Goal: Transaction & Acquisition: Book appointment/travel/reservation

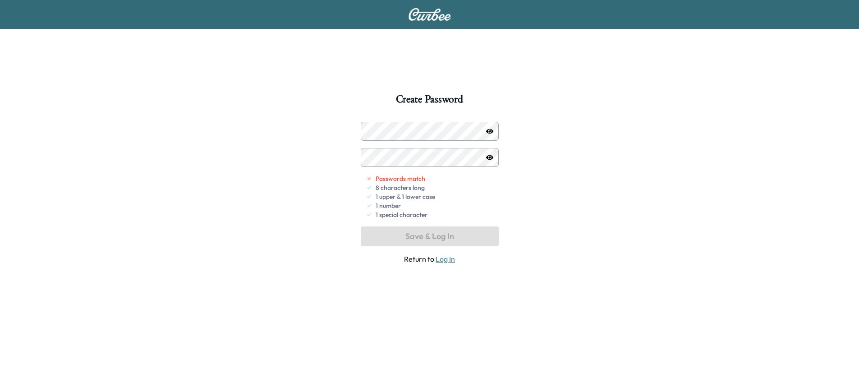
click at [491, 130] on icon "button" at bounding box center [489, 131] width 7 height 7
click at [369, 131] on div at bounding box center [369, 131] width 11 height 11
click at [295, 114] on div "Create Password Passwords match 8 characters long 1 upper & 1 lower case 1 numb…" at bounding box center [429, 285] width 859 height 383
click at [318, 144] on div "Create Password Passwords match 8 characters long 1 upper & 1 lower case 1 numb…" at bounding box center [429, 285] width 859 height 383
click at [286, 128] on div "Create Password Passwords match 8 characters long 1 upper & 1 lower case 1 numb…" at bounding box center [429, 285] width 859 height 383
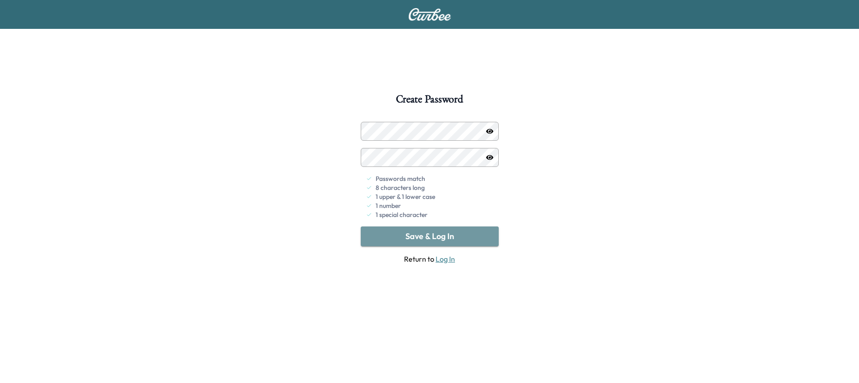
click at [441, 237] on button "Save & Log In" at bounding box center [430, 236] width 138 height 20
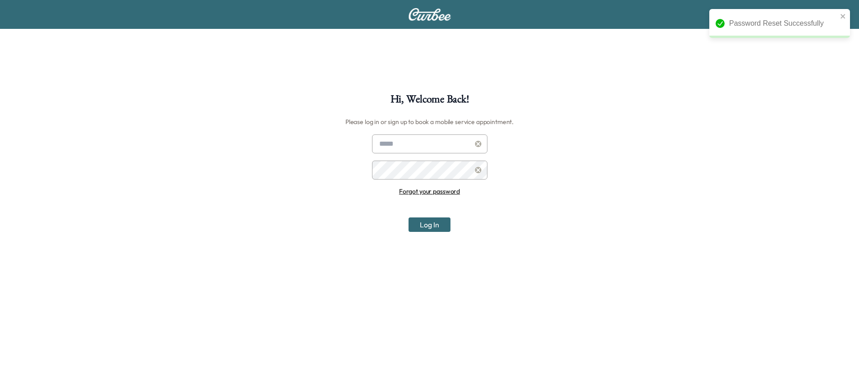
click at [427, 146] on input "text" at bounding box center [429, 143] width 115 height 19
type input "**********"
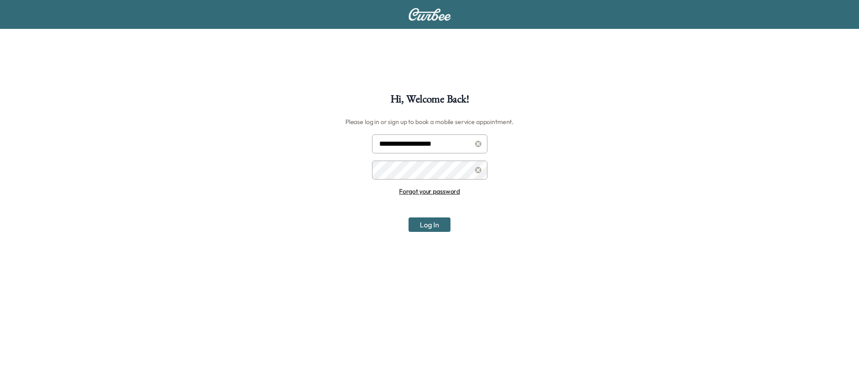
click at [408, 217] on button "Log In" at bounding box center [429, 224] width 42 height 14
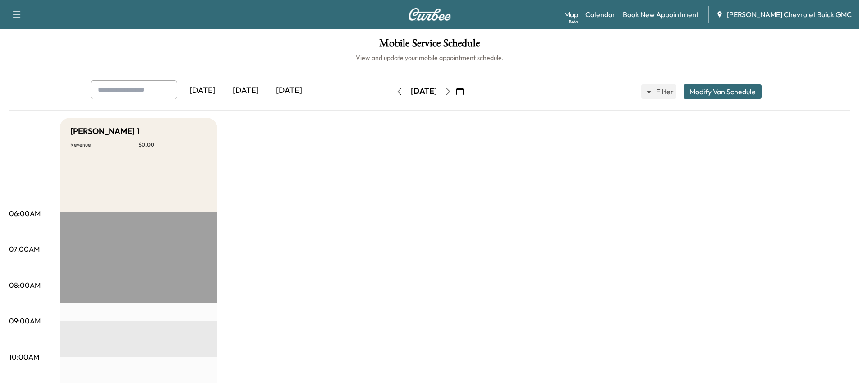
click at [456, 95] on button "button" at bounding box center [447, 91] width 15 height 14
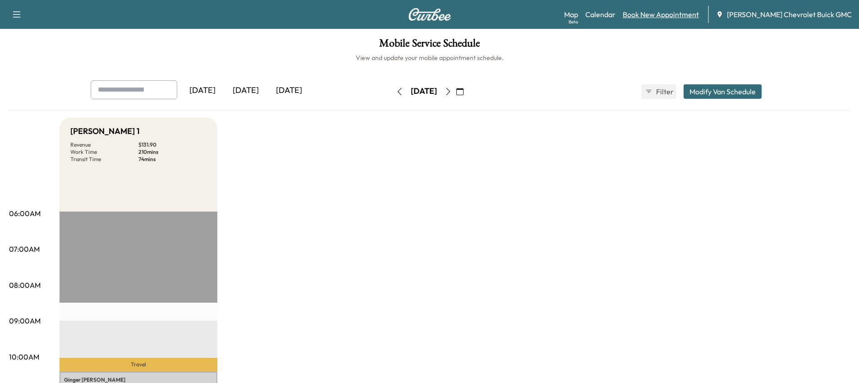
click at [694, 17] on link "Book New Appointment" at bounding box center [661, 14] width 76 height 11
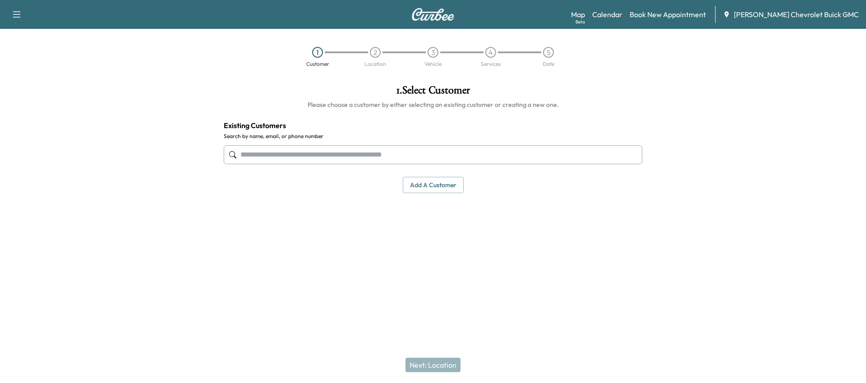
click at [372, 158] on input "text" at bounding box center [433, 154] width 418 height 19
type input "*"
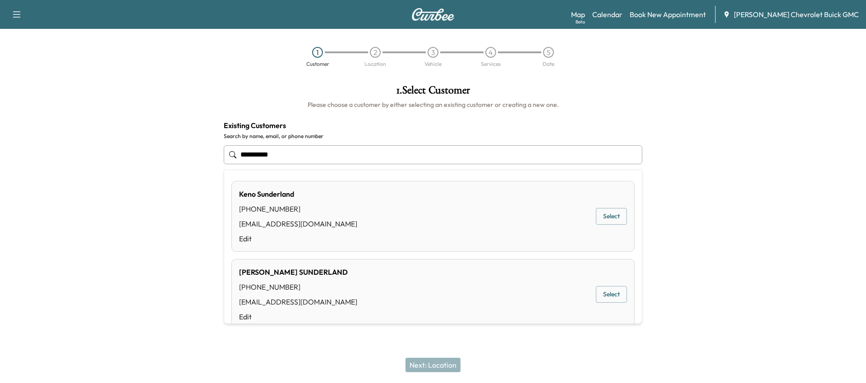
click at [604, 218] on button "Select" at bounding box center [611, 216] width 31 height 17
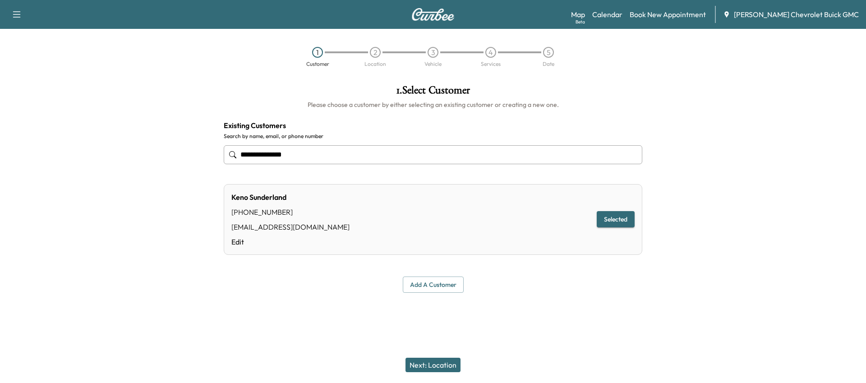
type input "**********"
click at [442, 366] on button "Next: Location" at bounding box center [432, 365] width 55 height 14
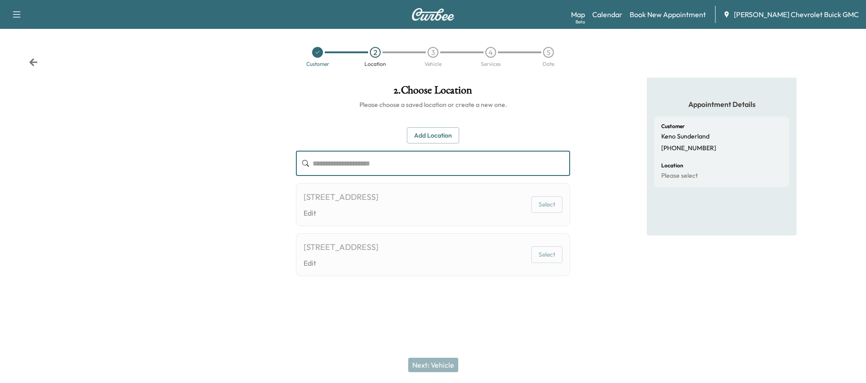
click at [387, 167] on input "text" at bounding box center [440, 163] width 257 height 25
click at [451, 128] on button "Add Location" at bounding box center [433, 135] width 52 height 17
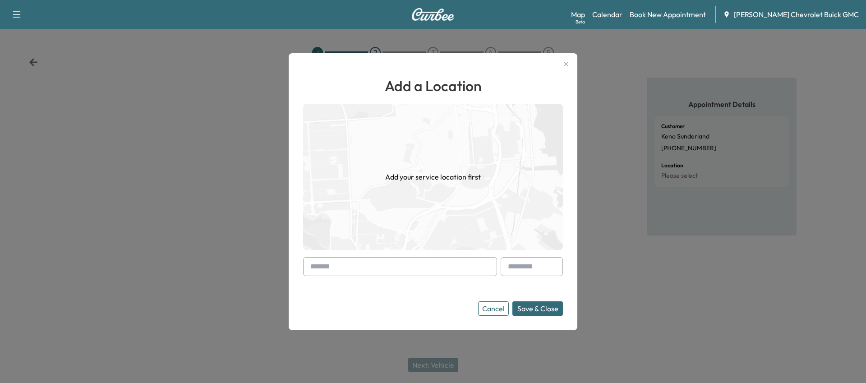
click at [340, 271] on input "text" at bounding box center [400, 266] width 194 height 19
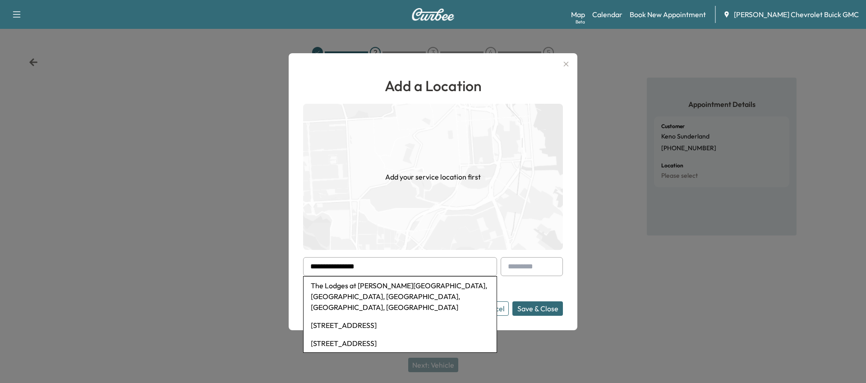
click at [409, 289] on li "The Lodges at [PERSON_NAME][GEOGRAPHIC_DATA], [GEOGRAPHIC_DATA], [GEOGRAPHIC_DA…" at bounding box center [399, 296] width 193 height 40
type input "**********"
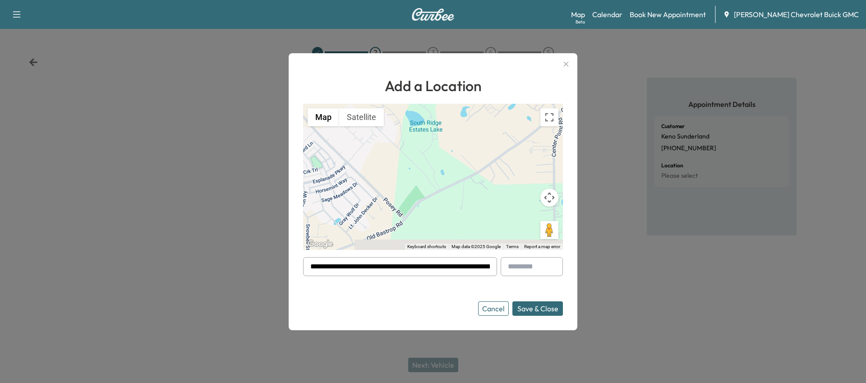
click at [547, 308] on button "Save & Close" at bounding box center [537, 308] width 50 height 14
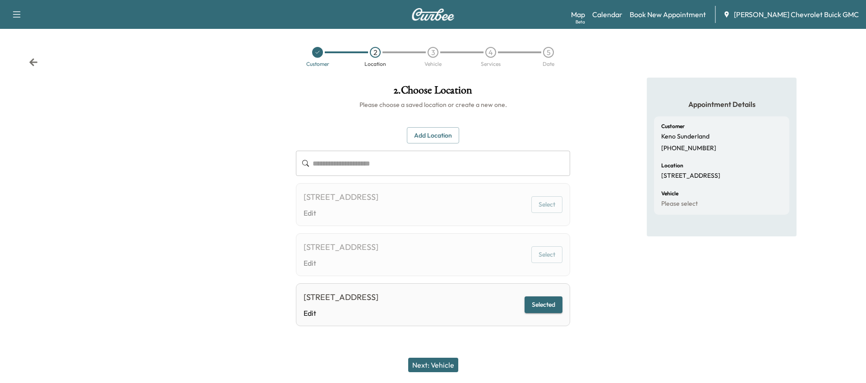
click at [438, 366] on button "Next: Vehicle" at bounding box center [433, 365] width 50 height 14
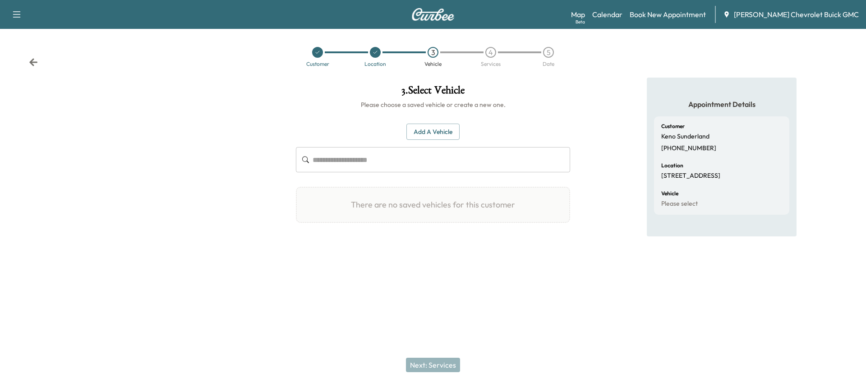
click at [428, 130] on button "Add a Vehicle" at bounding box center [432, 132] width 53 height 17
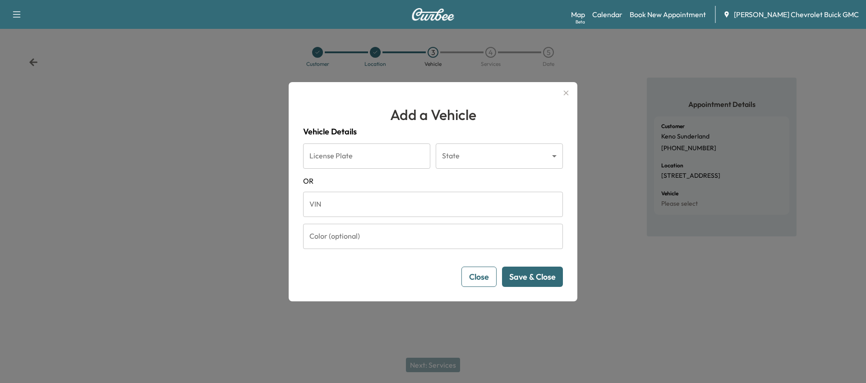
click at [388, 151] on input "License Plate" at bounding box center [366, 155] width 127 height 25
type input "*"
click at [388, 195] on input "VIN" at bounding box center [433, 204] width 260 height 25
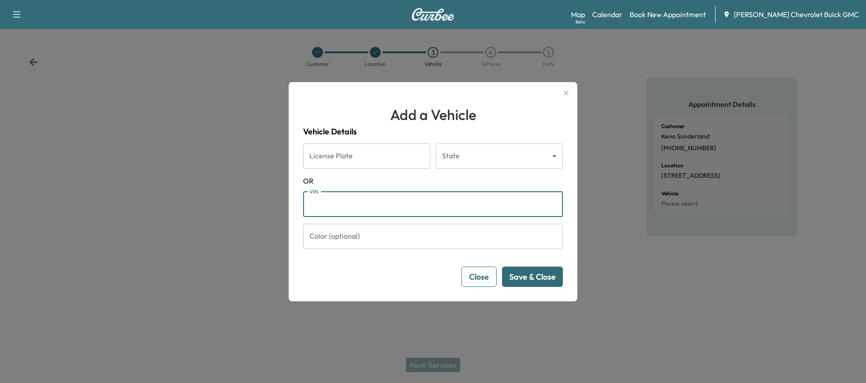
paste input "**********"
type input "**********"
click at [532, 267] on button "Save & Close" at bounding box center [532, 276] width 61 height 20
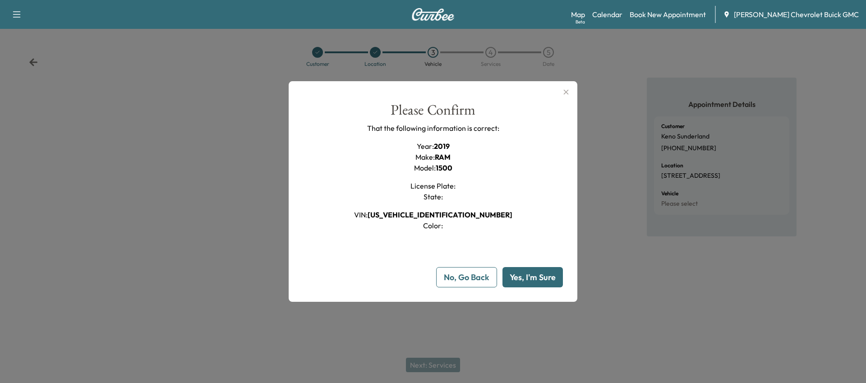
click at [542, 283] on button "Yes, I'm Sure" at bounding box center [532, 277] width 60 height 20
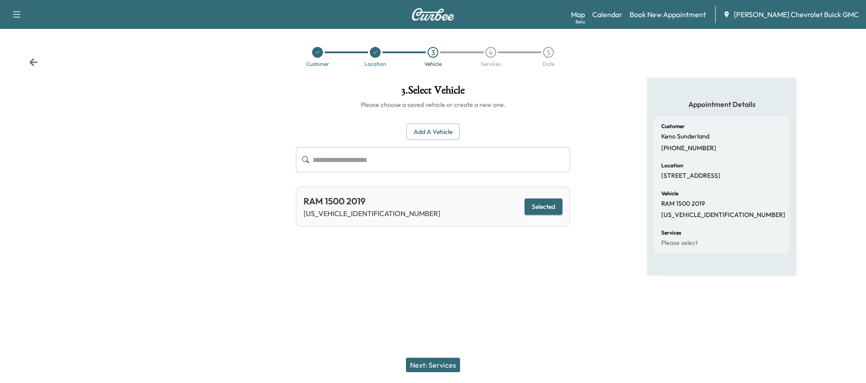
click at [422, 367] on button "Next: Services" at bounding box center [433, 365] width 54 height 14
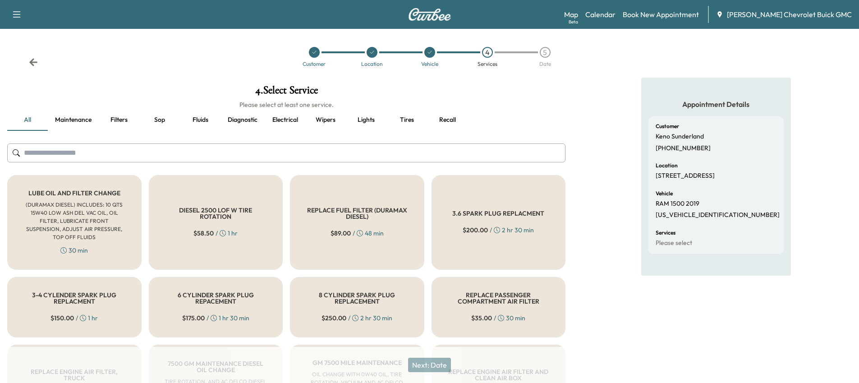
click at [105, 212] on h6 "(DURAMAX DIESEL) INCLUDES: 10 QTS 15W40 LOW ASH DEL VAC OIL, OIL FILTER, LUBRIC…" at bounding box center [74, 221] width 105 height 41
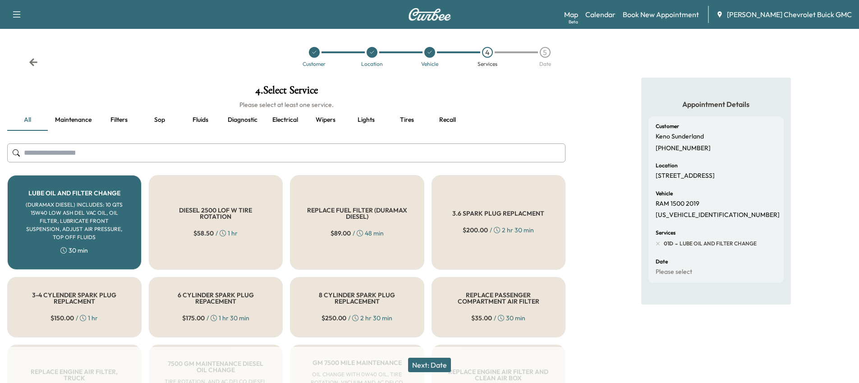
click at [439, 366] on button "Next: Date" at bounding box center [429, 365] width 43 height 14
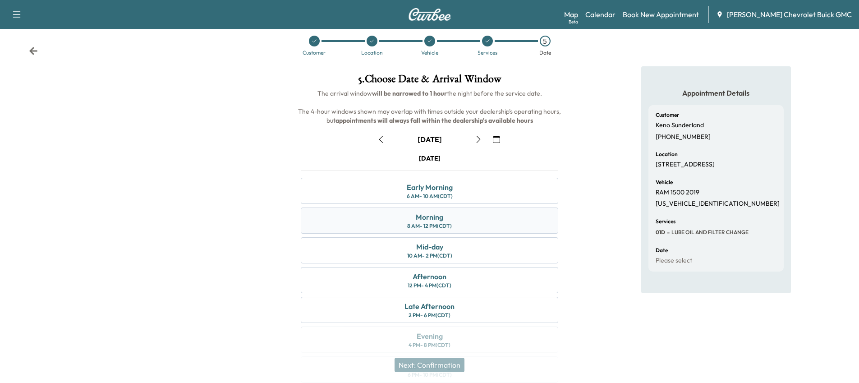
scroll to position [50, 0]
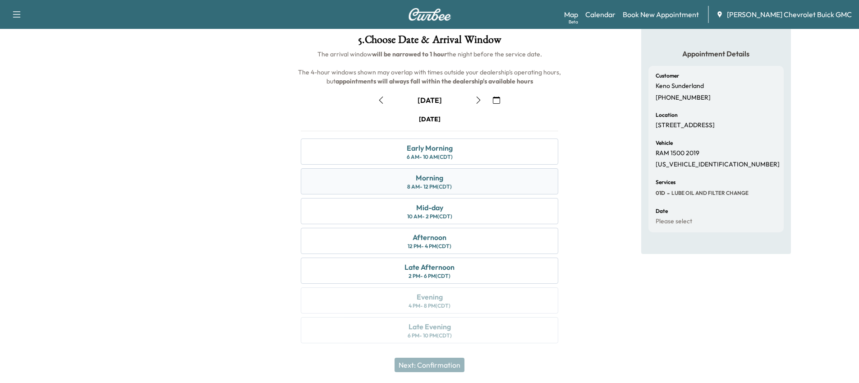
click at [486, 189] on div "Morning 8 AM - 12 PM (CDT)" at bounding box center [429, 181] width 257 height 26
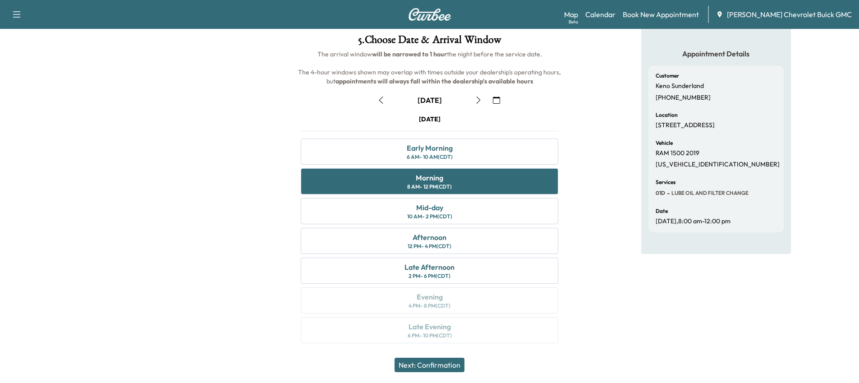
click at [458, 367] on button "Next: Confirmation" at bounding box center [429, 365] width 70 height 14
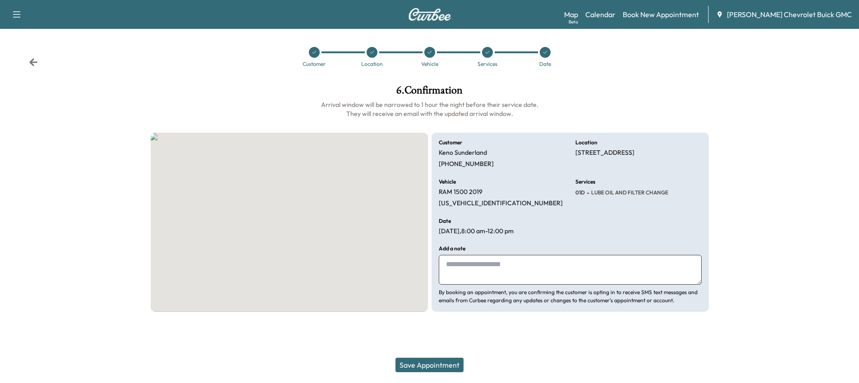
scroll to position [0, 0]
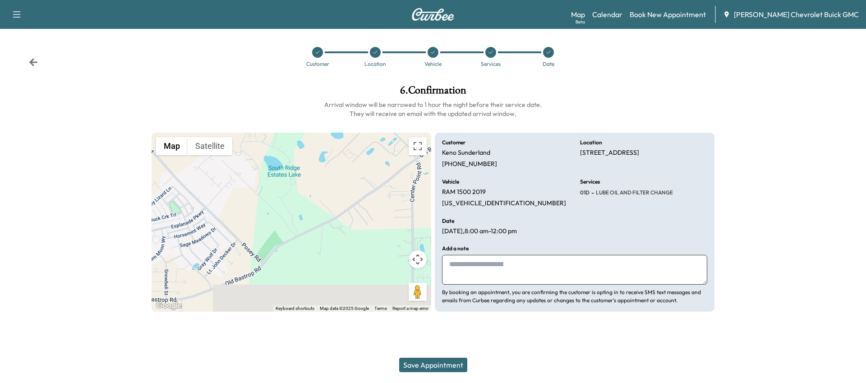
click at [514, 266] on textarea at bounding box center [574, 270] width 265 height 30
click at [441, 361] on button "Save Appointment" at bounding box center [433, 365] width 68 height 14
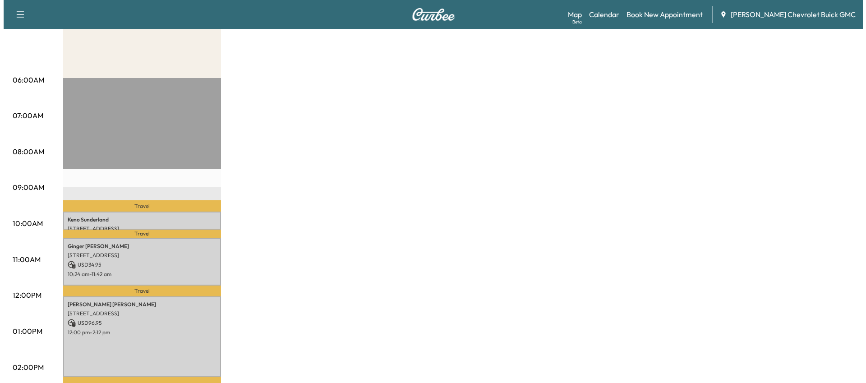
scroll to position [45, 0]
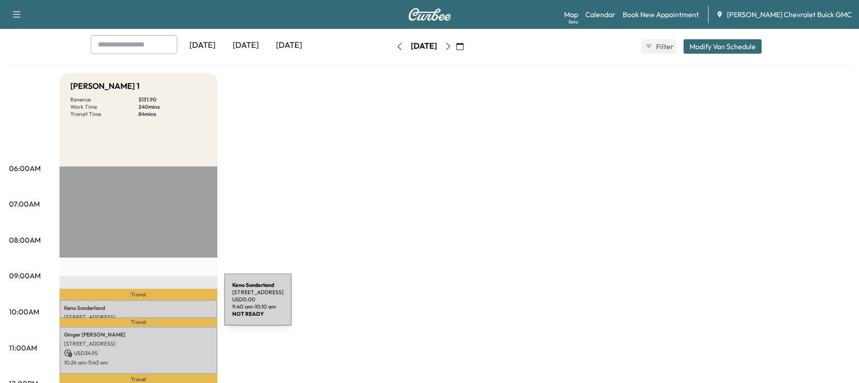
click at [156, 305] on p "[PERSON_NAME]" at bounding box center [138, 307] width 149 height 7
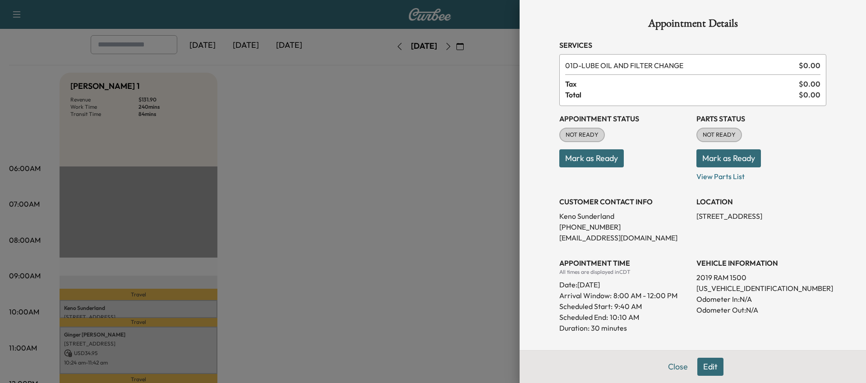
click at [702, 366] on button "Edit" at bounding box center [710, 367] width 26 height 18
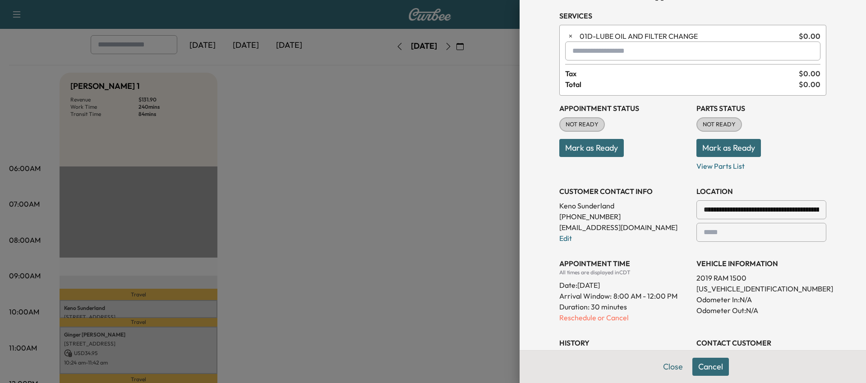
scroll to position [90, 0]
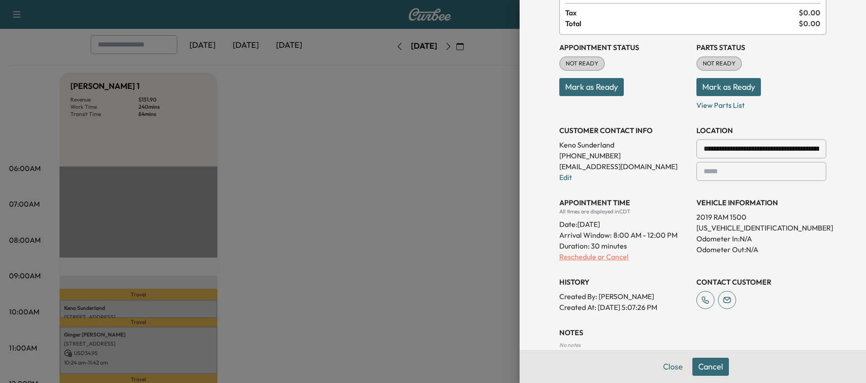
click at [591, 256] on p "Reschedule or Cancel" at bounding box center [624, 256] width 130 height 11
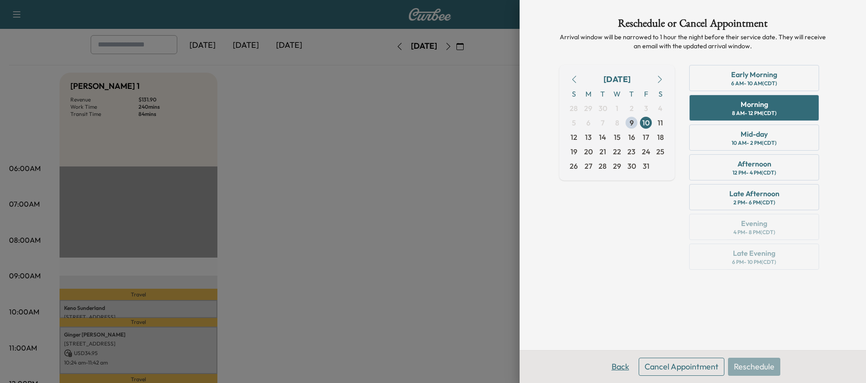
click at [624, 368] on button "Back" at bounding box center [620, 367] width 29 height 18
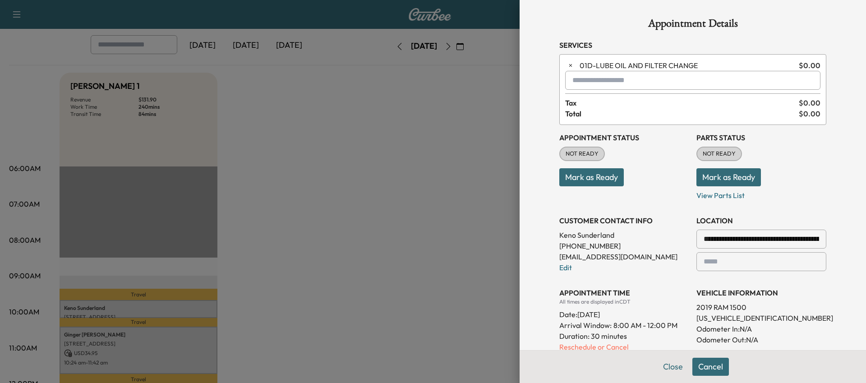
scroll to position [197, 0]
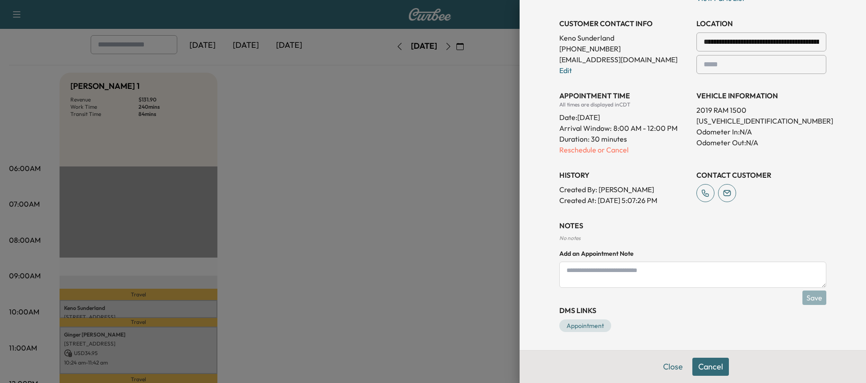
click at [579, 332] on div "**********" at bounding box center [692, 76] width 289 height 547
click at [581, 327] on link "Appointment" at bounding box center [585, 325] width 52 height 13
click at [596, 153] on p "Reschedule or Cancel" at bounding box center [624, 149] width 130 height 11
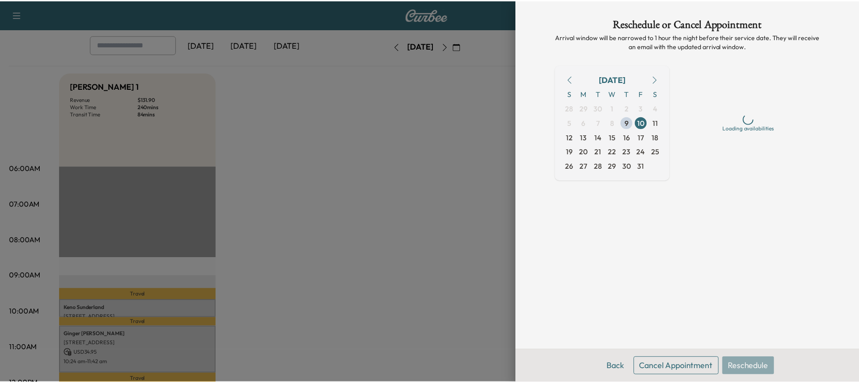
scroll to position [0, 0]
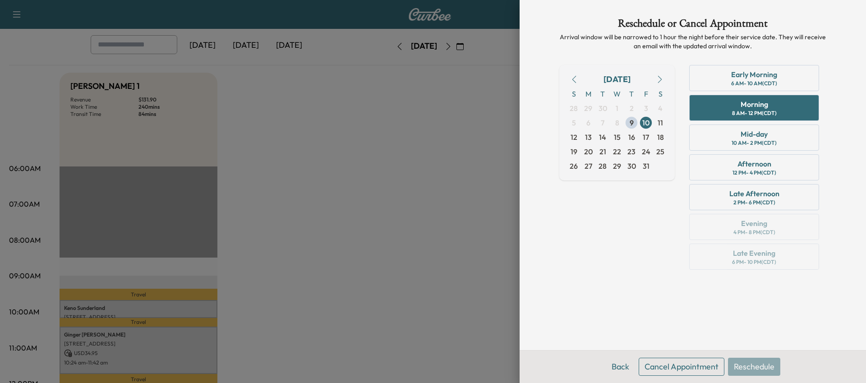
click at [696, 372] on button "Cancel Appointment" at bounding box center [681, 367] width 86 height 18
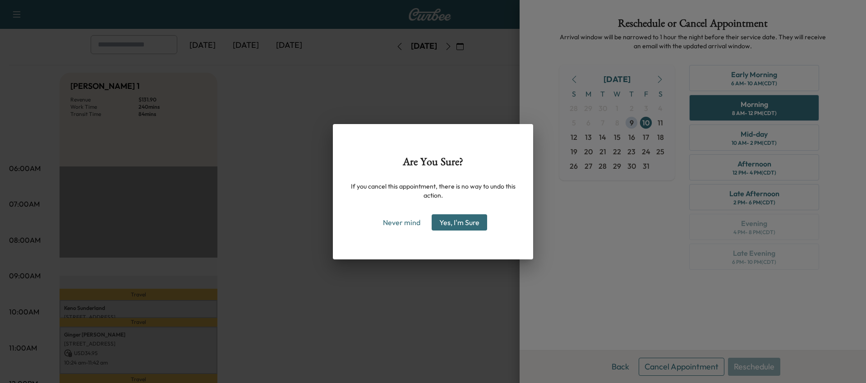
click at [440, 225] on button "Yes, I'm Sure" at bounding box center [458, 222] width 55 height 16
